Goal: Use online tool/utility: Utilize a website feature to perform a specific function

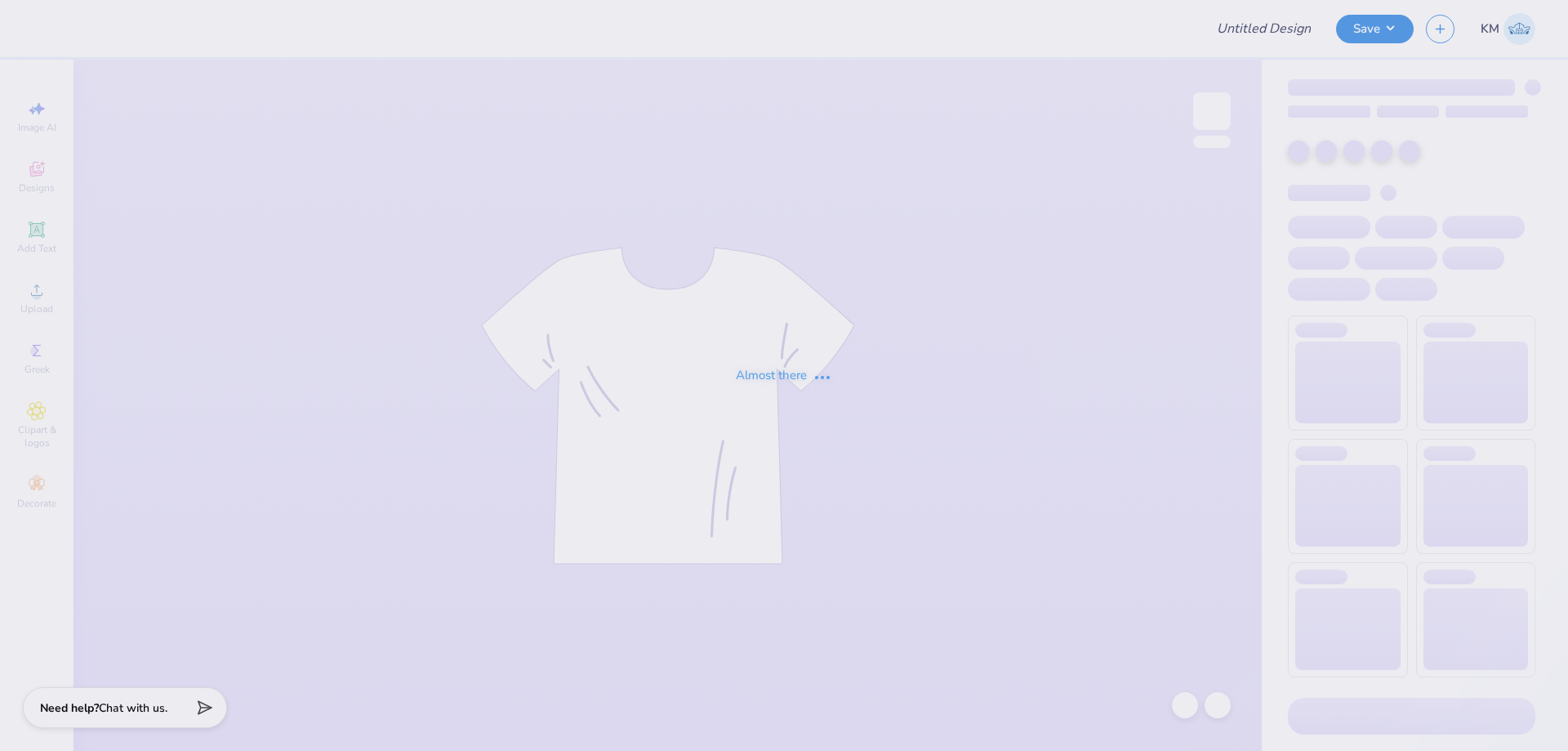
type input "Girlgains Mockneck"
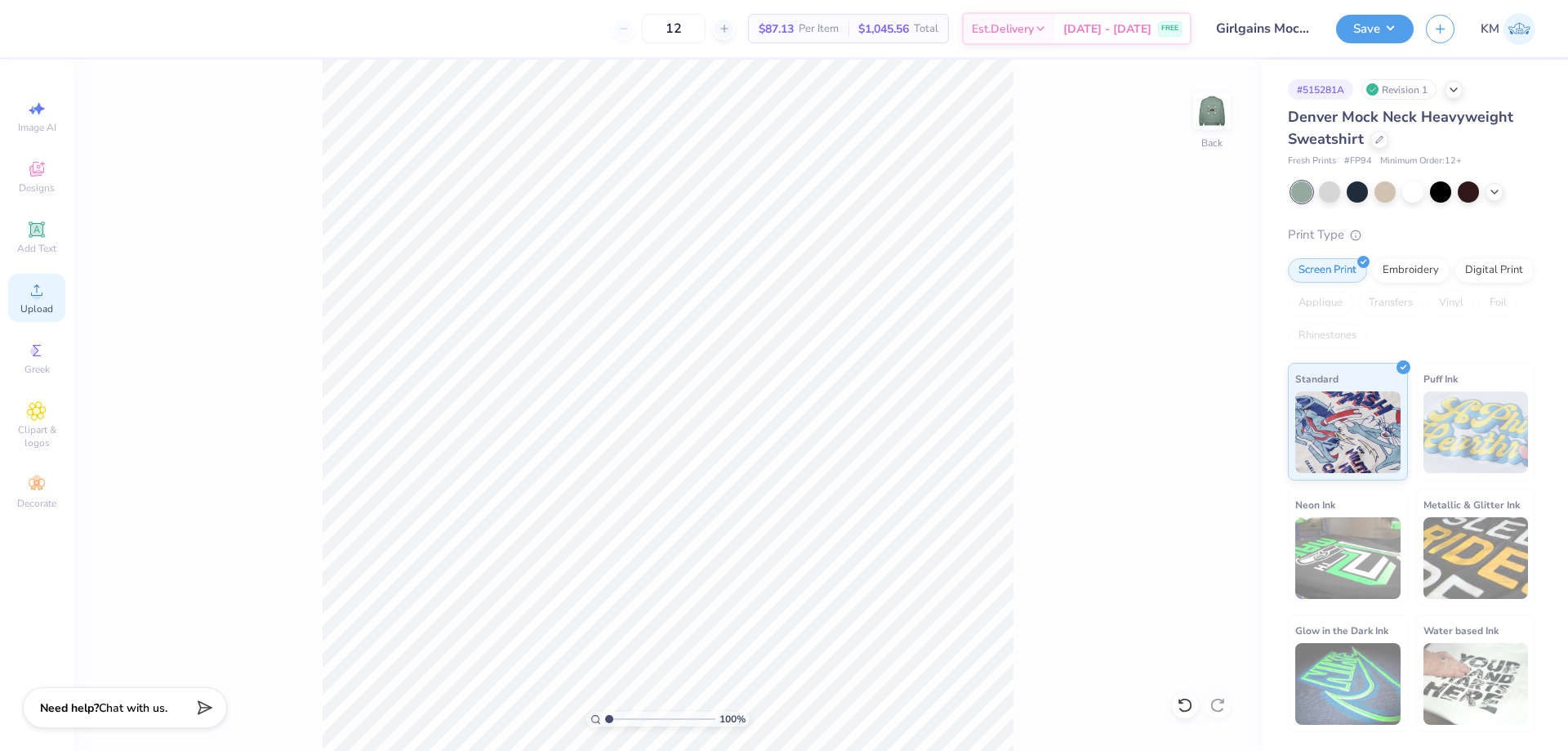
click at [50, 312] on span "Upload" at bounding box center [37, 308] width 32 height 13
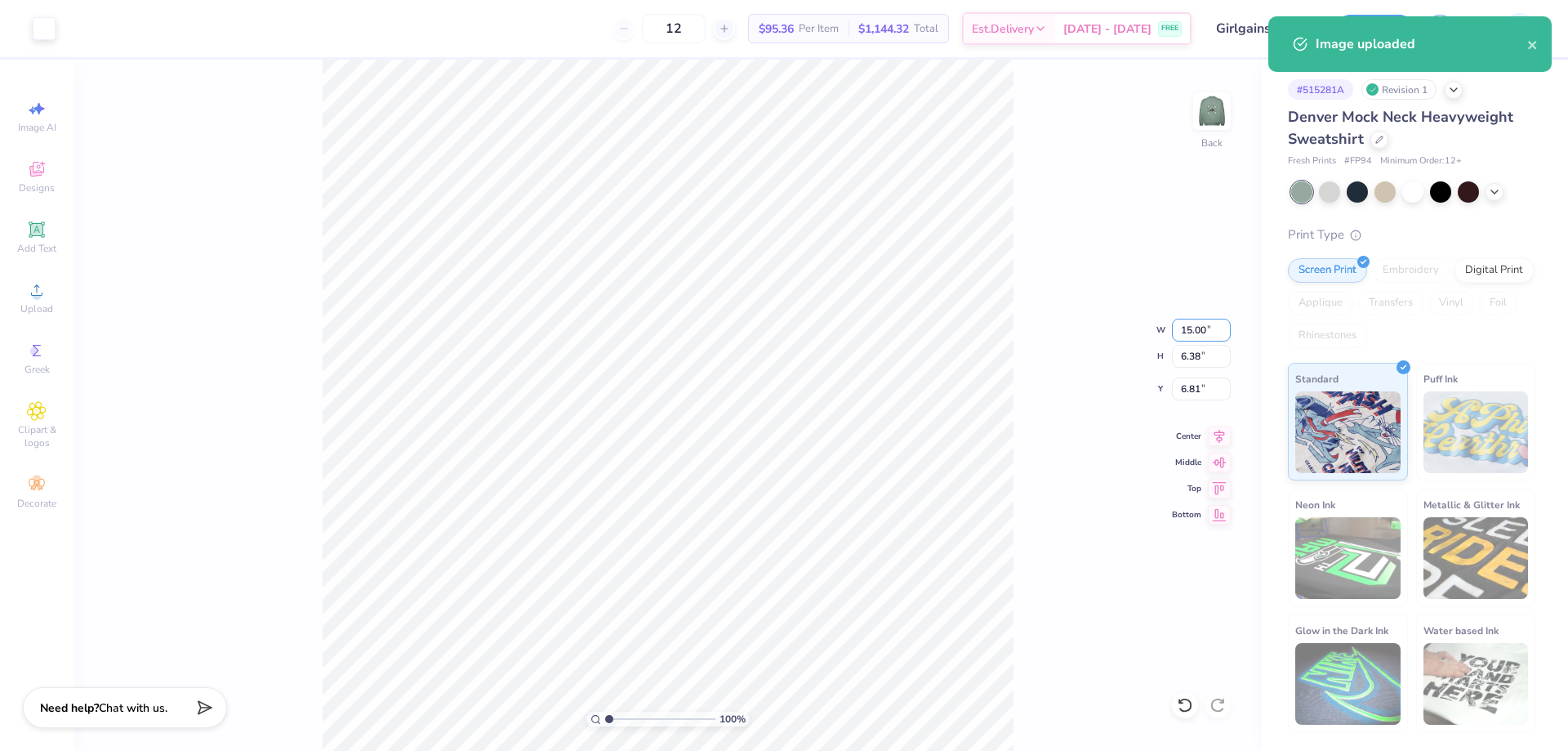
drag, startPoint x: 1189, startPoint y: 330, endPoint x: 1149, endPoint y: 335, distance: 40.3
click at [1150, 335] on div "100 % Back W 15.00 15.00 " H 6.38 6.38 " Y 6.81 6.81 " Center Middle Top Bottom" at bounding box center [667, 405] width 1188 height 691
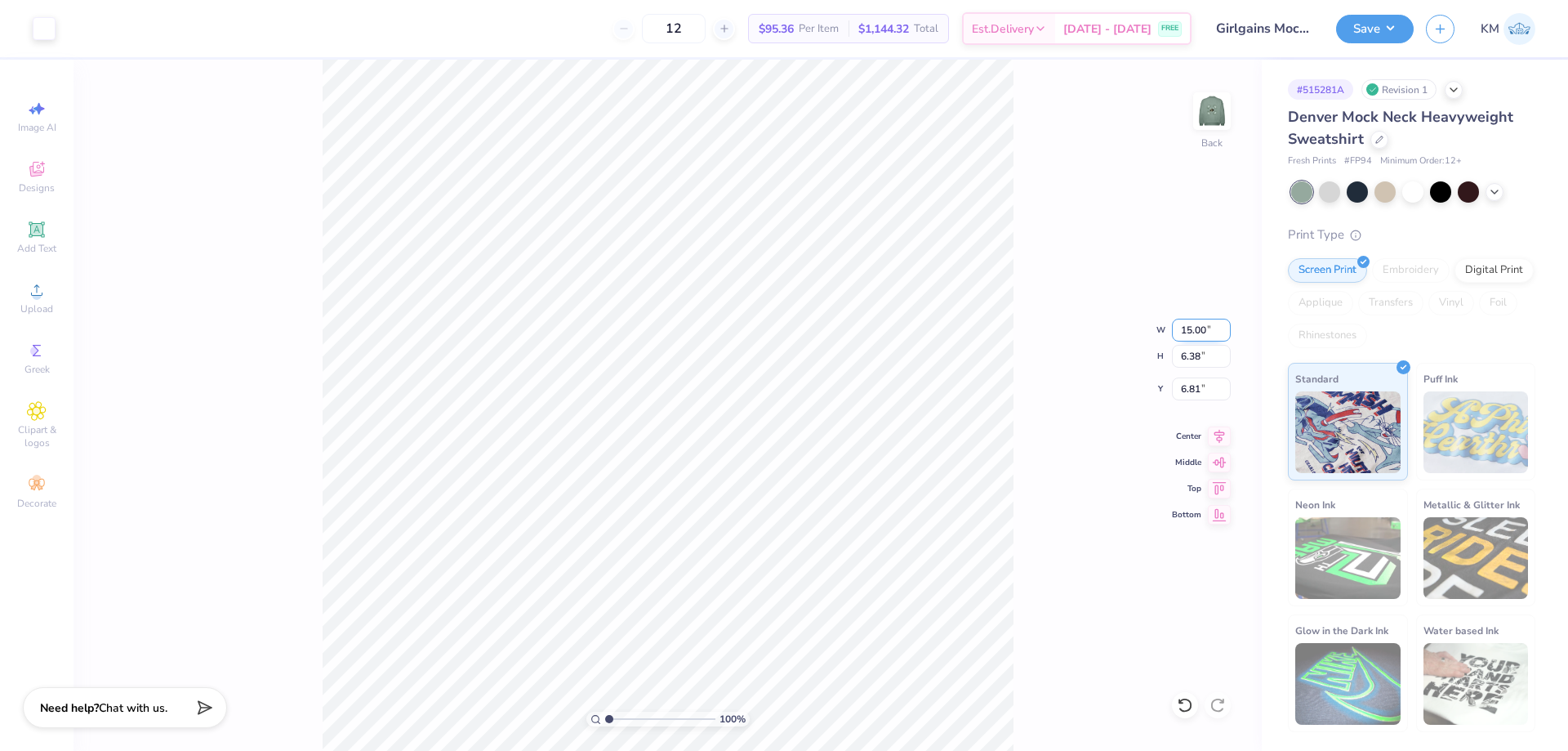
click at [1195, 326] on input "15.00" at bounding box center [1201, 330] width 59 height 23
type input "1"
type input "11.00"
type input "4.68"
click at [1187, 392] on input "7.66" at bounding box center [1201, 388] width 59 height 23
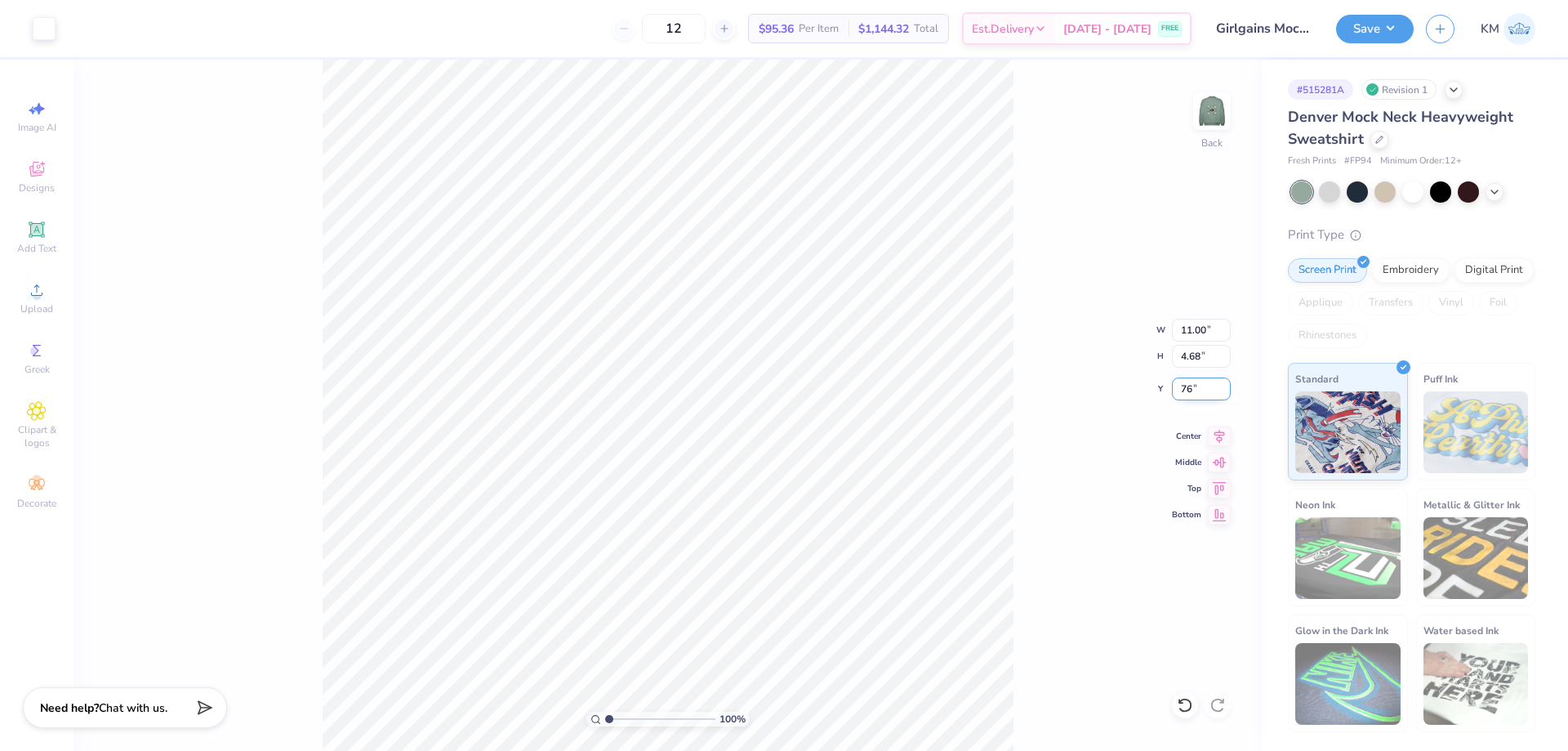
type input "6"
type input "3.00"
click at [1216, 120] on img at bounding box center [1212, 111] width 66 height 66
click at [41, 311] on span "Upload" at bounding box center [37, 308] width 32 height 13
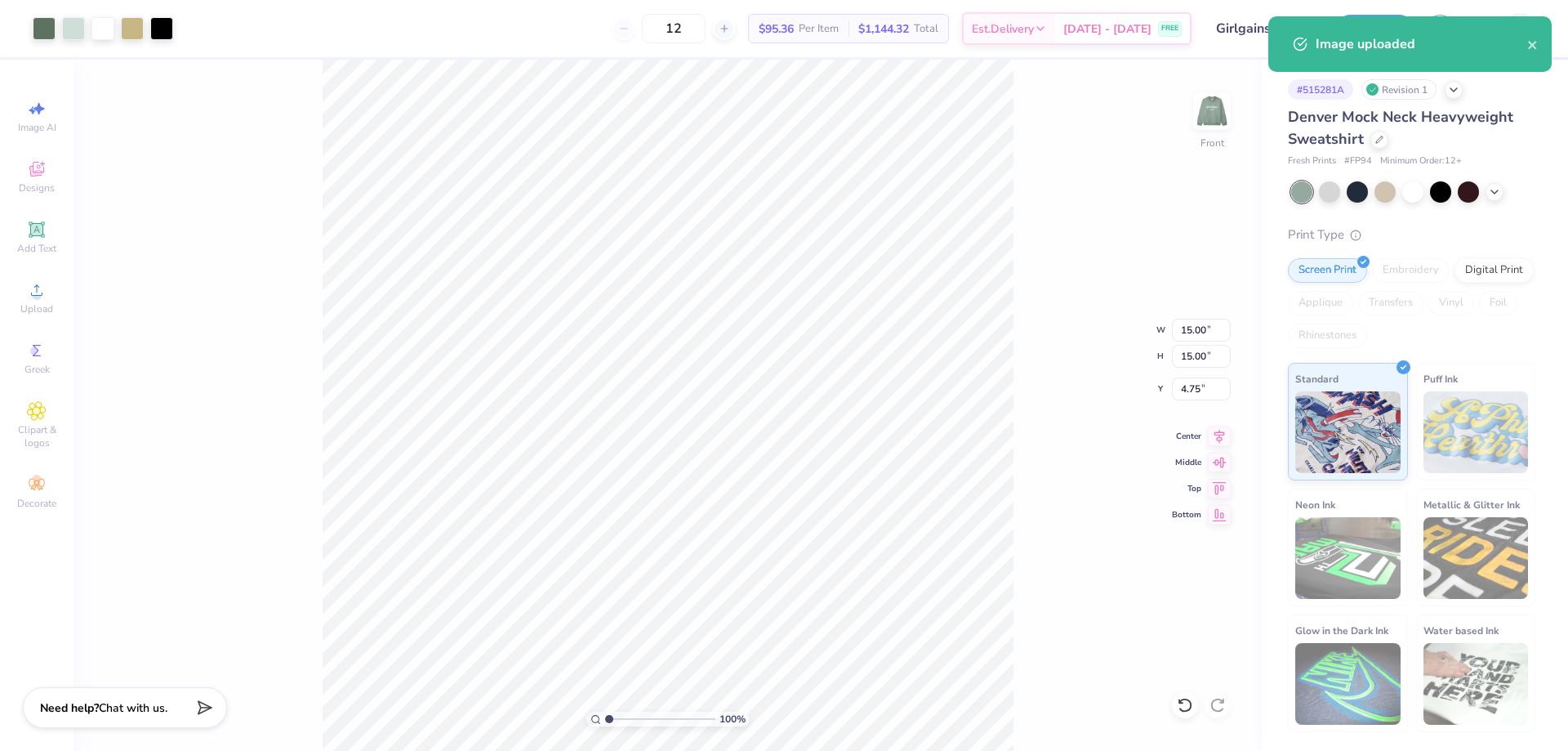
type input "3.51"
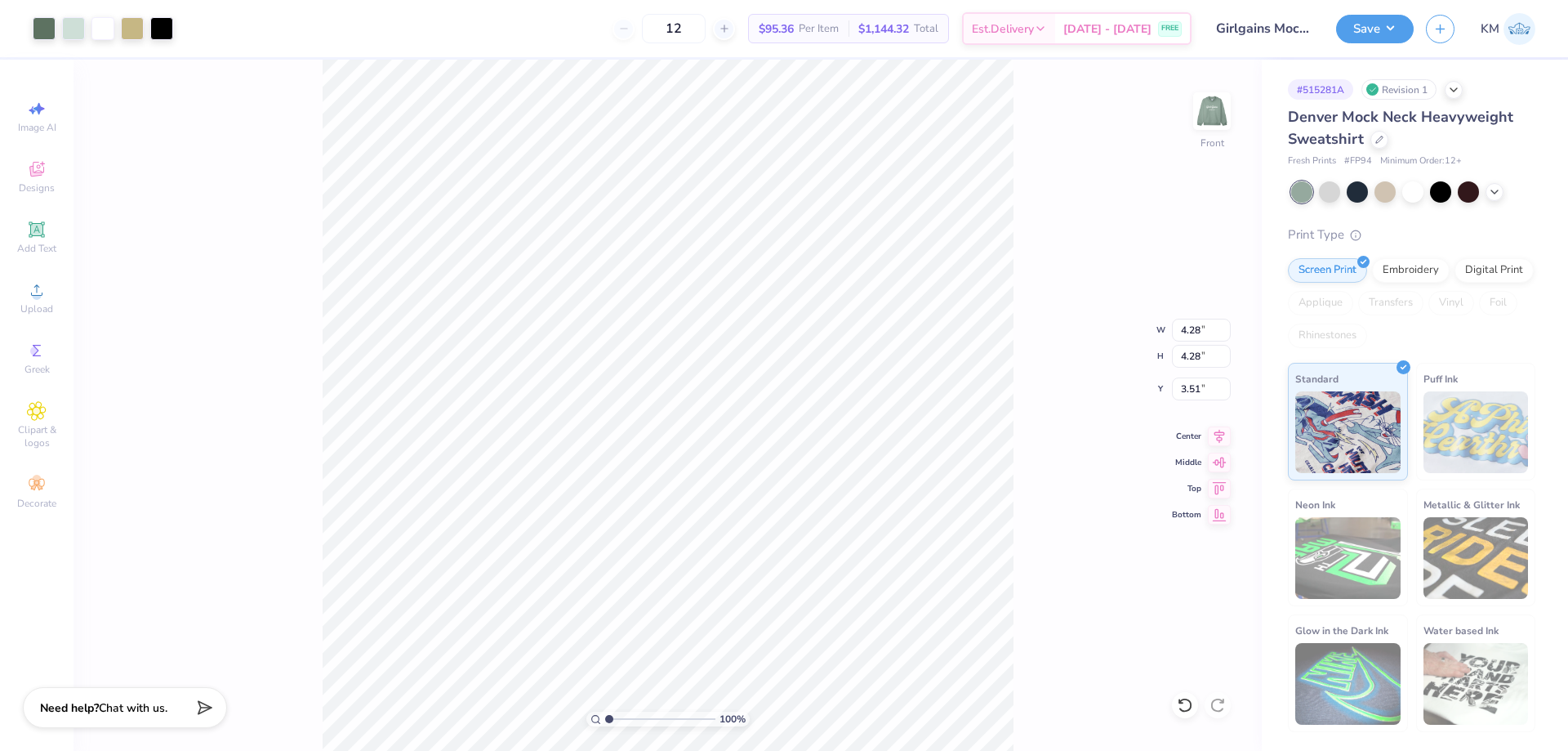
type input "4.28"
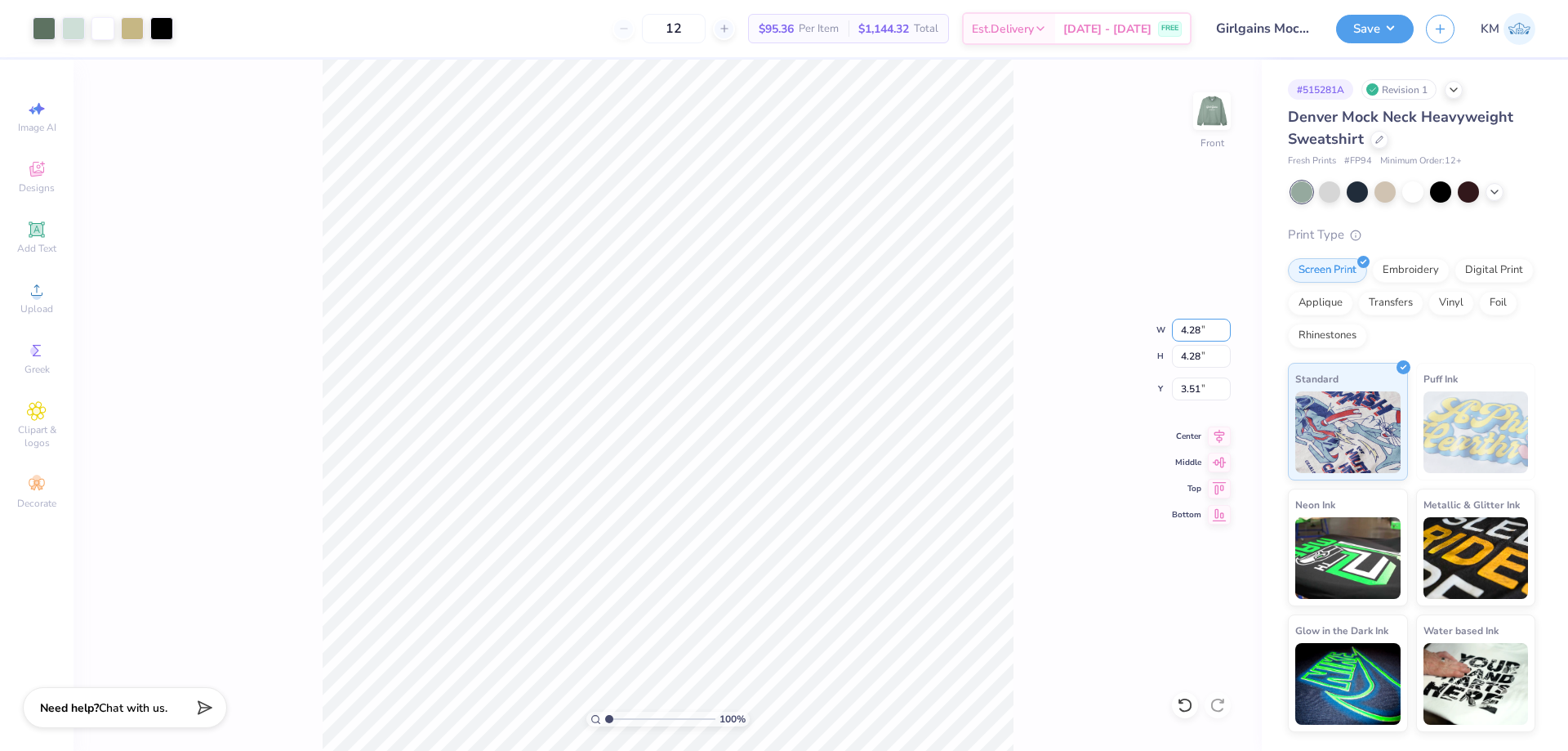
drag, startPoint x: 1200, startPoint y: 326, endPoint x: 1170, endPoint y: 326, distance: 30.0
click at [1170, 326] on div "100 % Front W 4.28 4.28 " H 4.28 4.28 " Y 3.51 3.51 " Center Middle Top Bottom" at bounding box center [667, 405] width 1188 height 691
click at [1186, 335] on input "4.28" at bounding box center [1201, 330] width 59 height 23
type input "10.00"
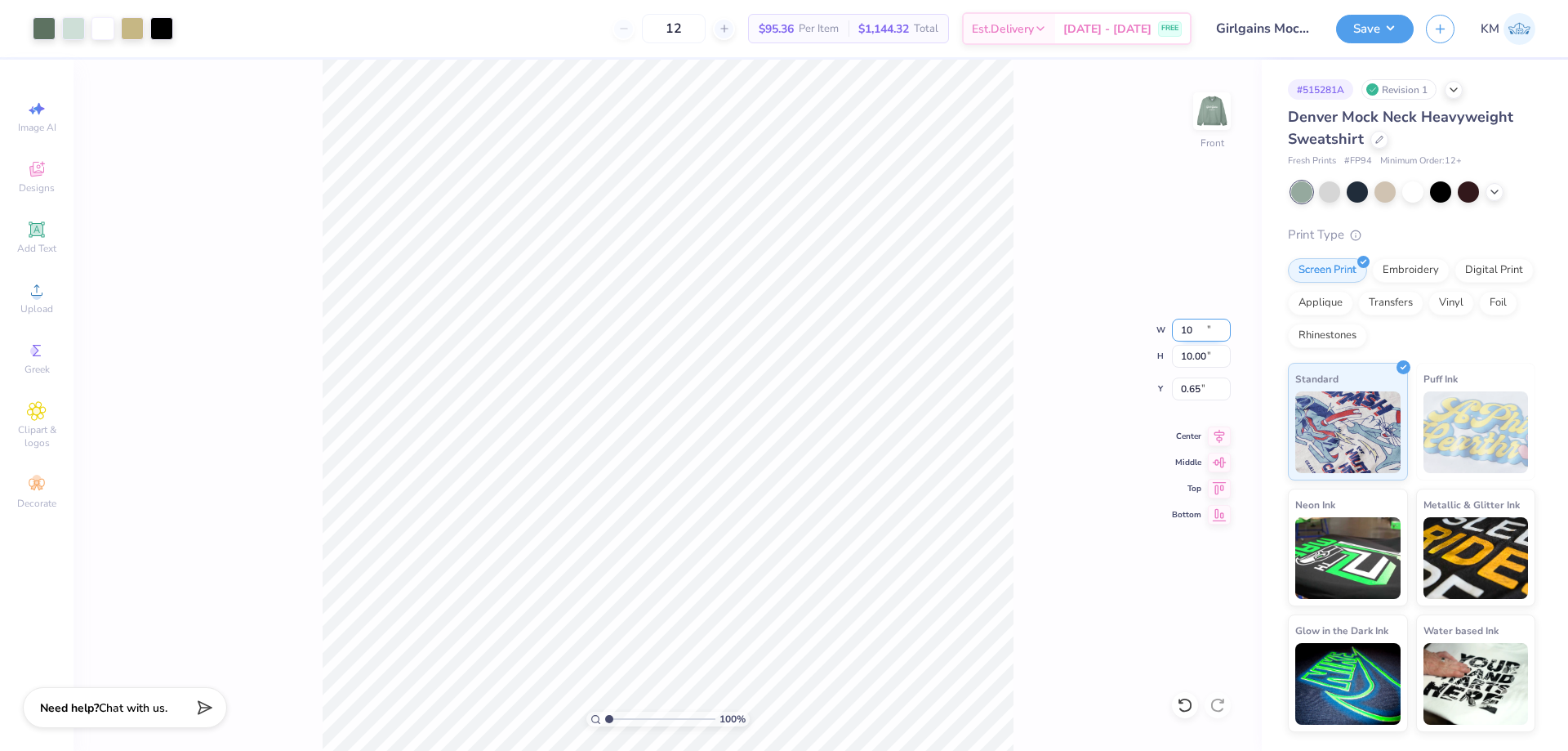
type input "0.65"
click at [1170, 399] on div "100 % Front W 10.00 10.00 " H 10.00 10.00 " Y 0.65 0.65 " Center Middle Top Bot…" at bounding box center [667, 405] width 1188 height 691
click at [1216, 426] on icon at bounding box center [1219, 433] width 23 height 20
click at [1192, 393] on input "4.70" at bounding box center [1201, 388] width 59 height 23
type input "3.00"
